Goal: Connect with others: Establish contact or relationships with other users

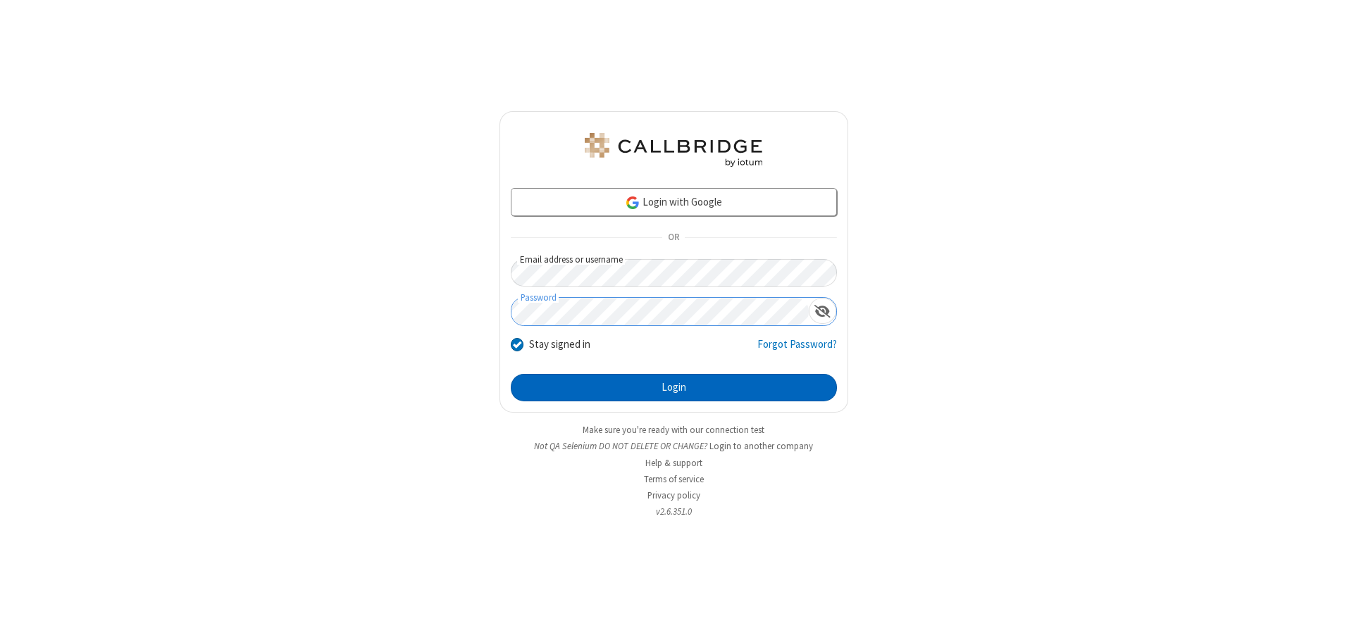
click at [673, 387] on button "Login" at bounding box center [674, 388] width 326 height 28
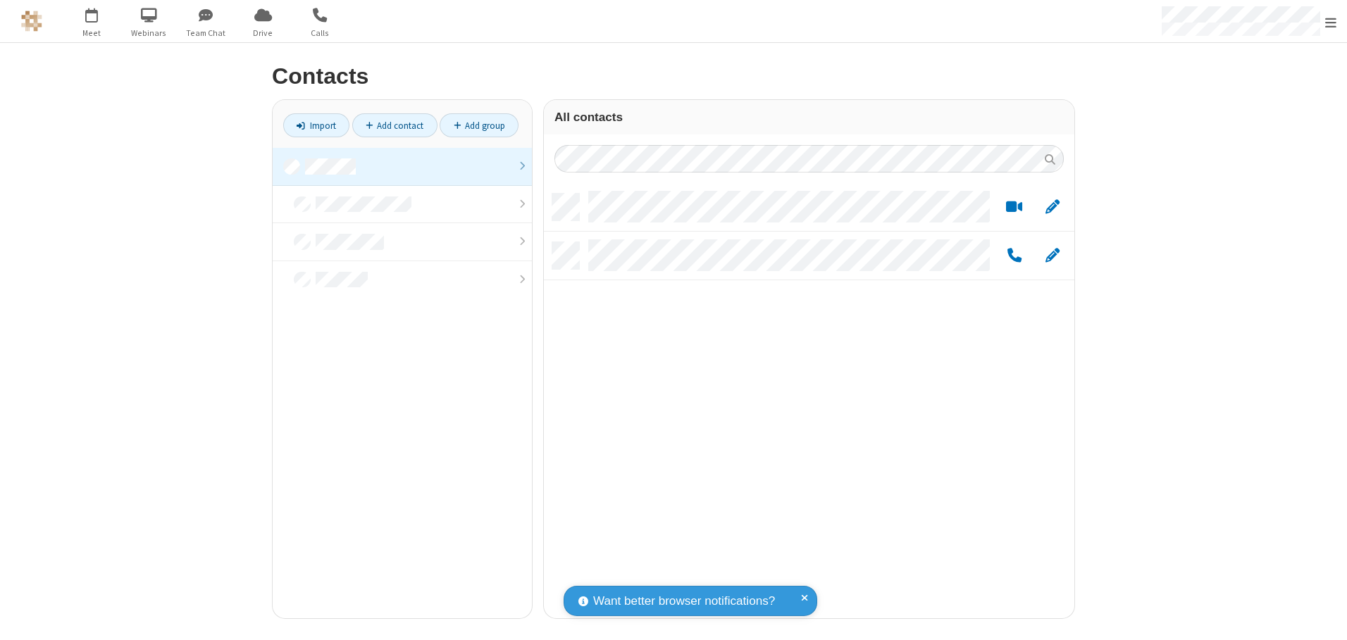
scroll to position [425, 520]
click at [402, 166] on link at bounding box center [402, 167] width 259 height 38
click at [394, 125] on link "Add contact" at bounding box center [394, 125] width 85 height 24
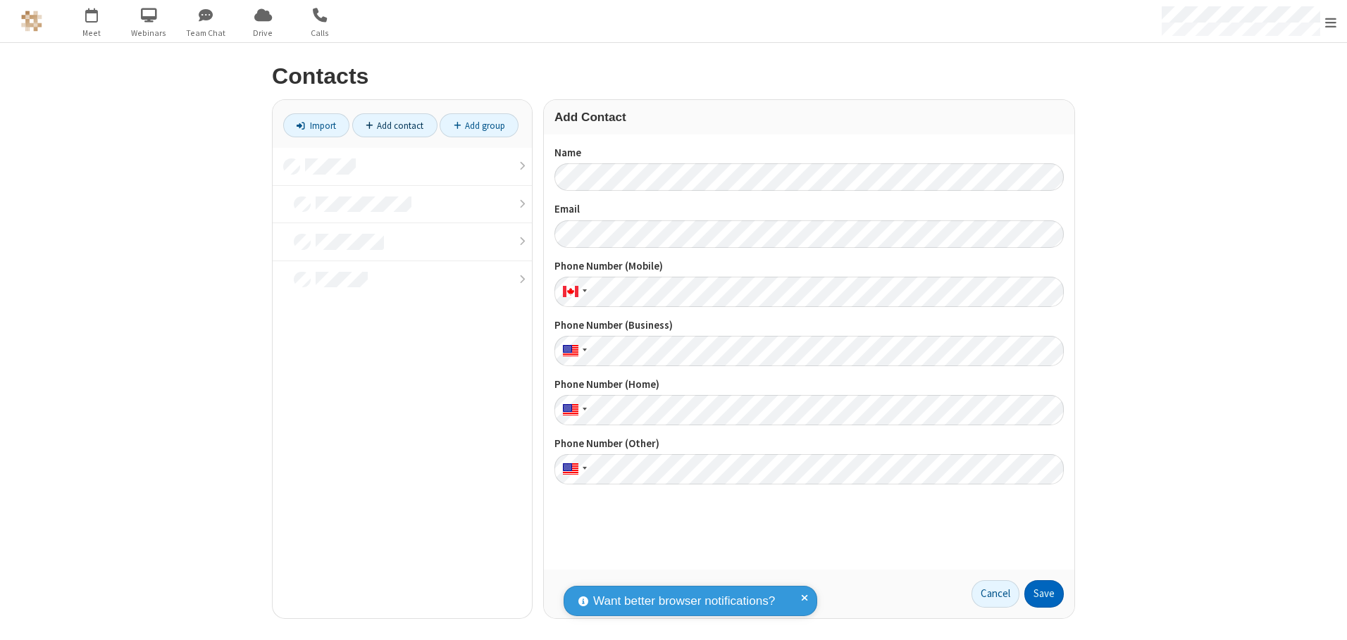
click at [1044, 594] on button "Save" at bounding box center [1043, 594] width 39 height 28
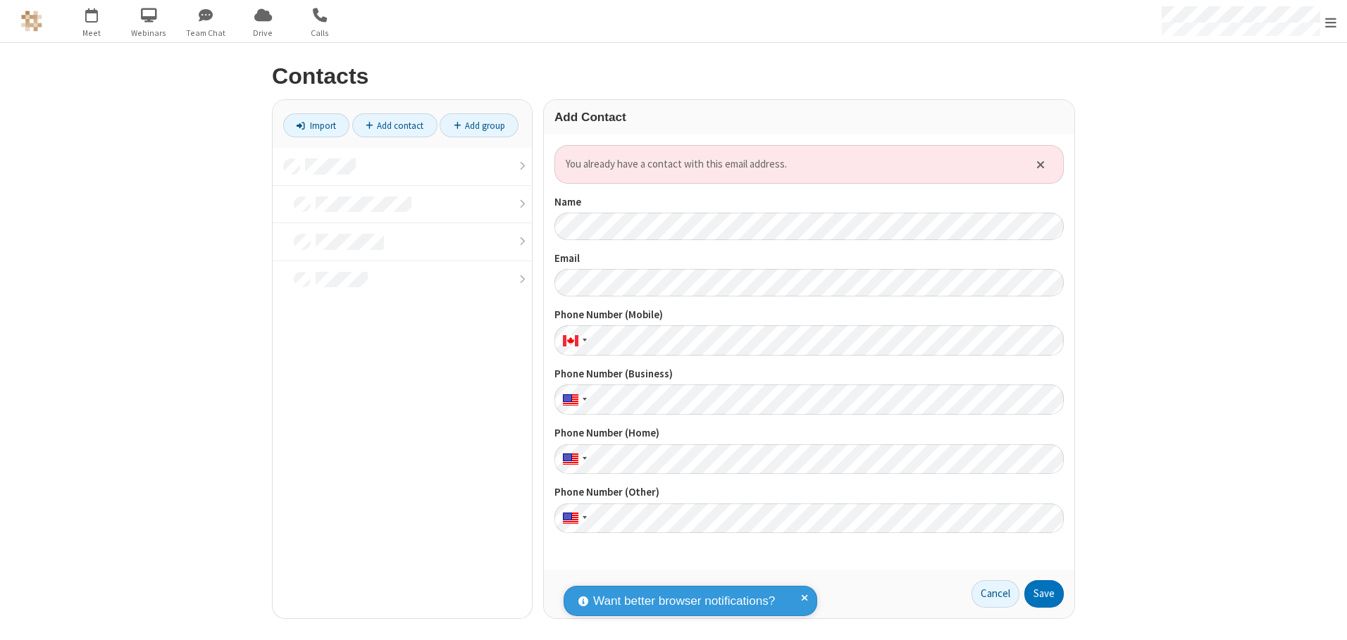
click at [394, 125] on link "Add contact" at bounding box center [394, 125] width 85 height 24
click at [1044, 594] on button "Save" at bounding box center [1043, 594] width 39 height 28
